Goal: Find specific page/section: Find specific page/section

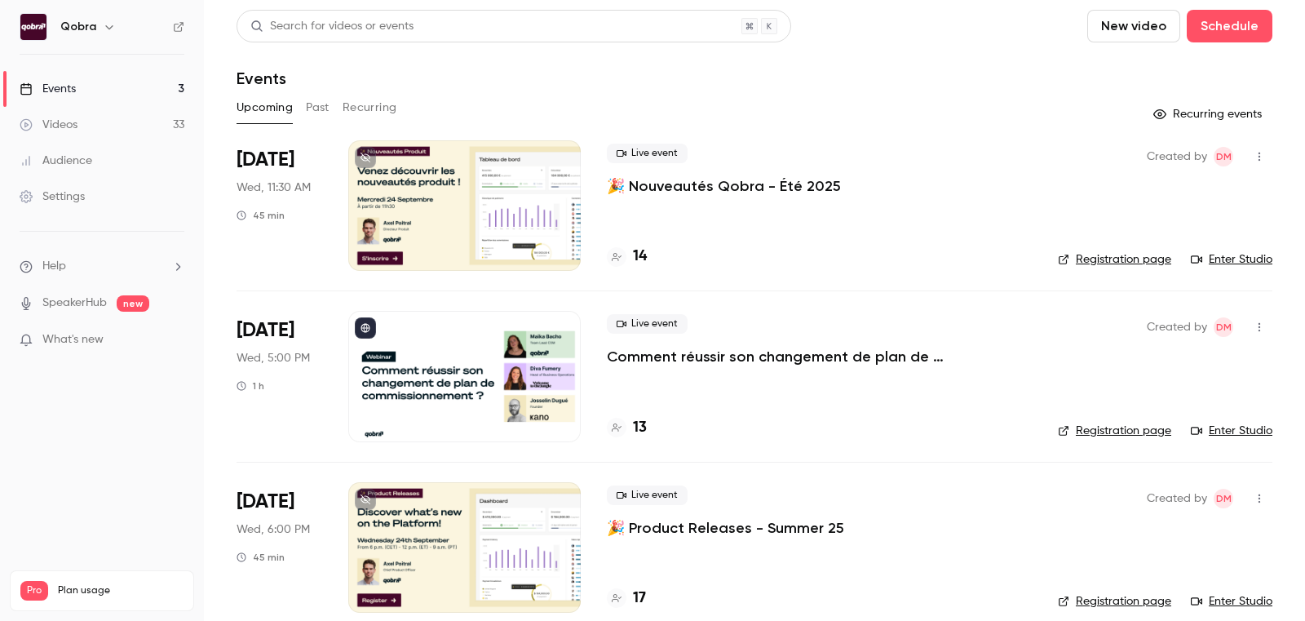
scroll to position [20, 0]
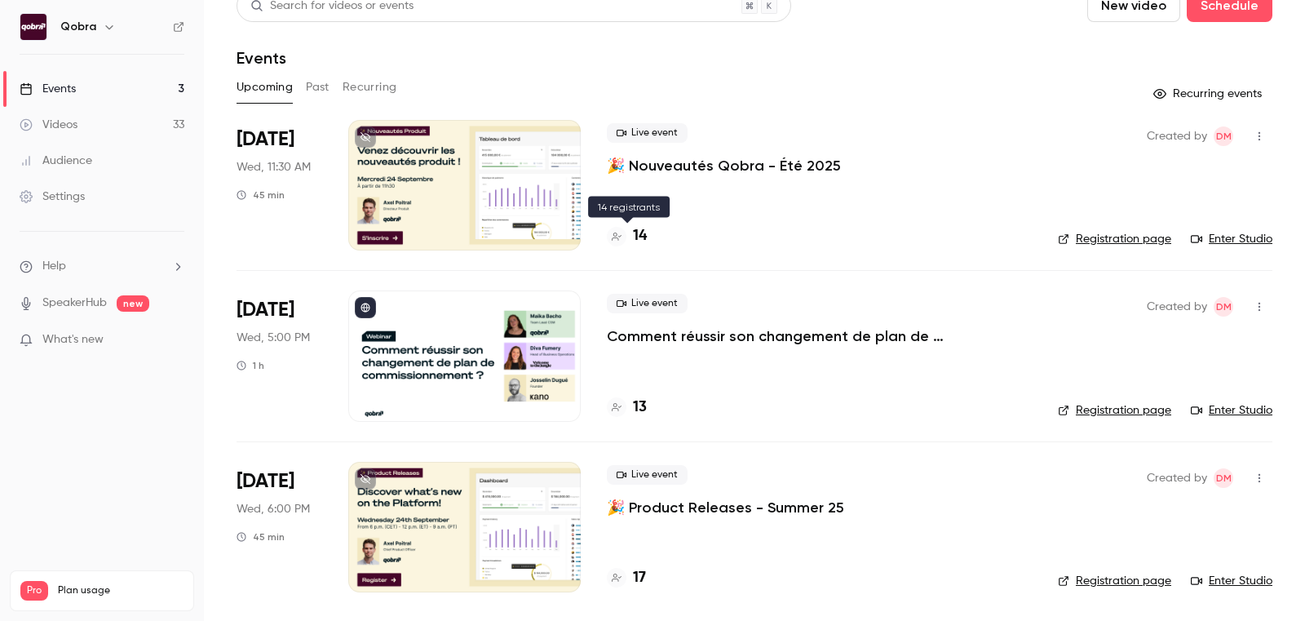
click at [626, 243] on div "14" at bounding box center [627, 236] width 40 height 22
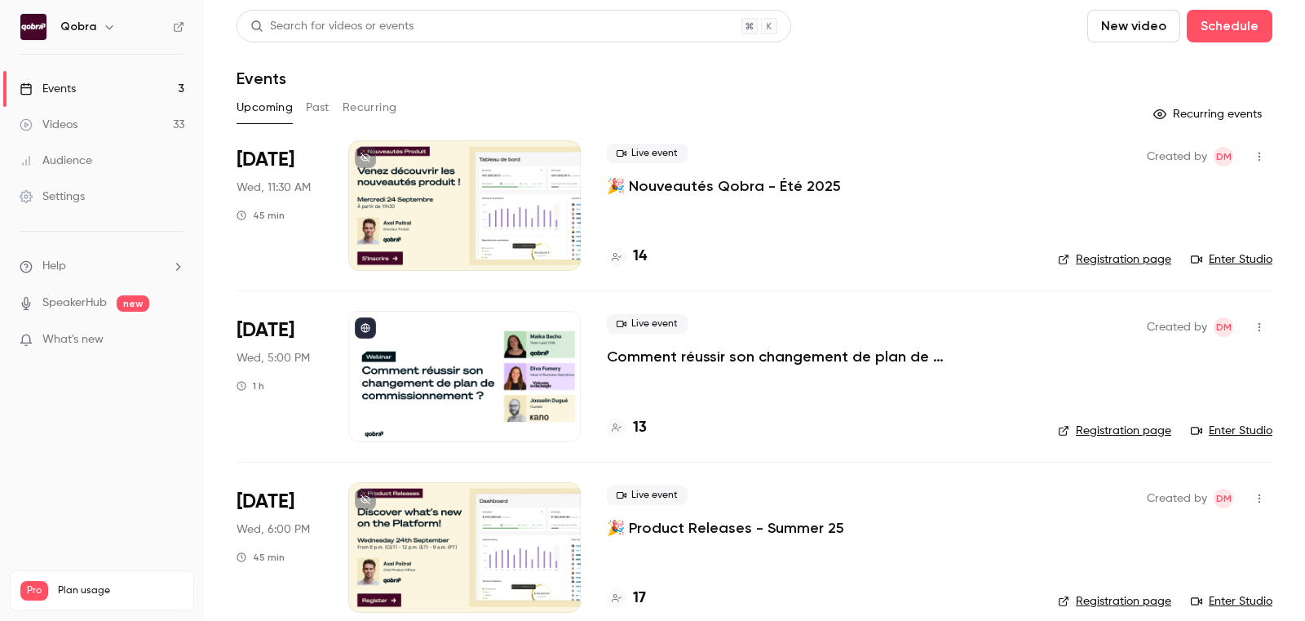
scroll to position [20, 0]
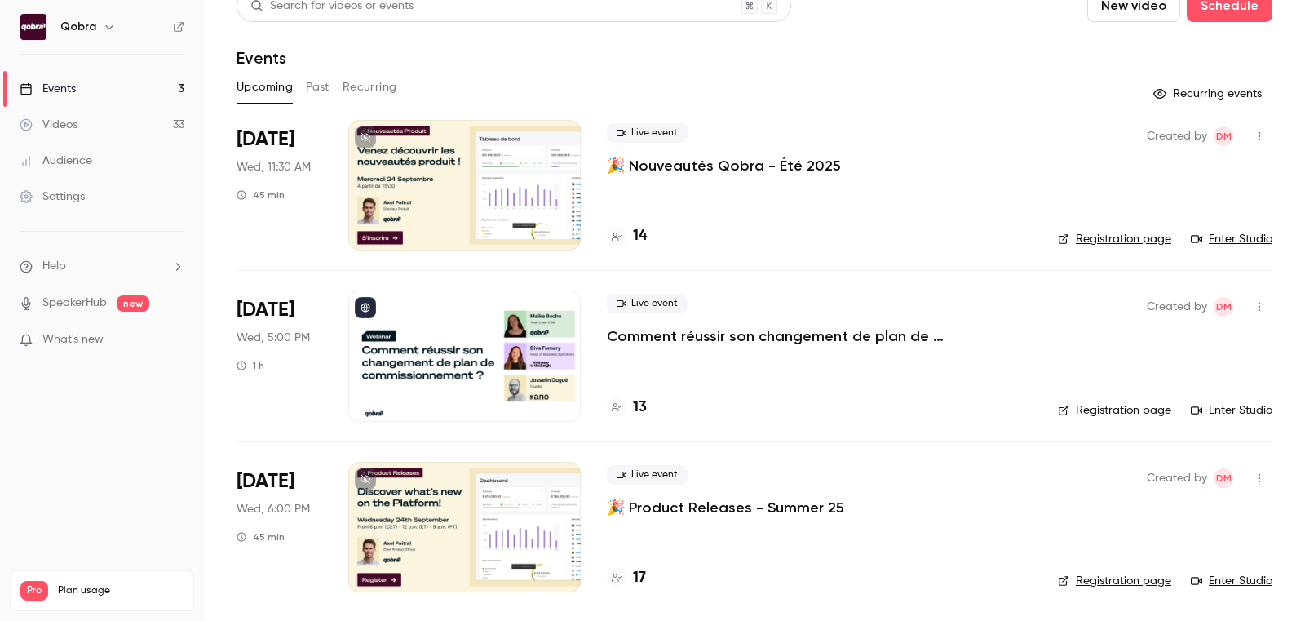
click at [644, 579] on h4 "17" at bounding box center [639, 578] width 13 height 22
